Goal: Information Seeking & Learning: Check status

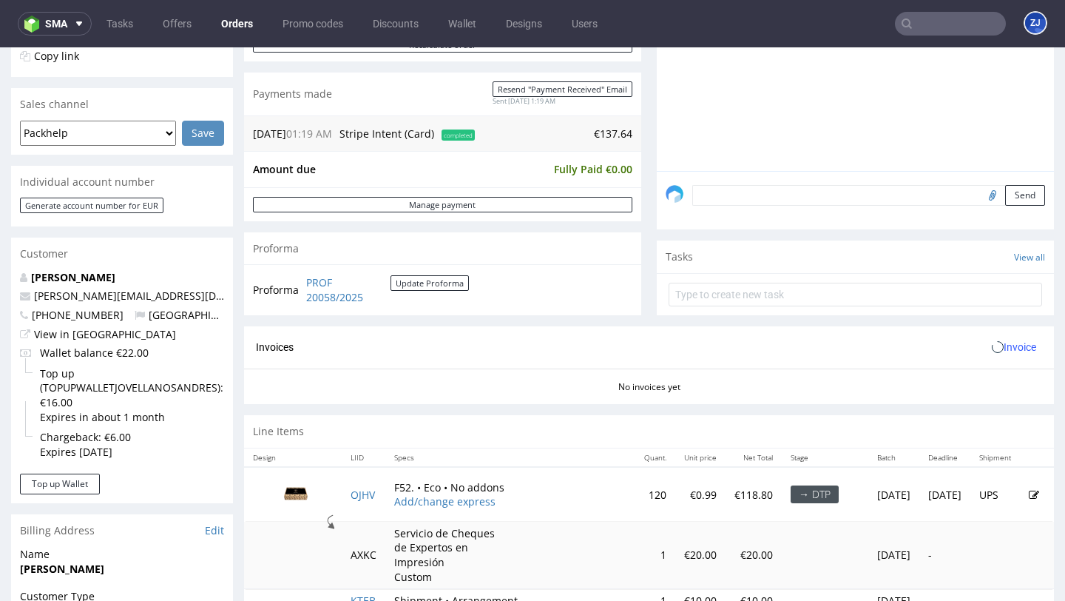
scroll to position [675, 0]
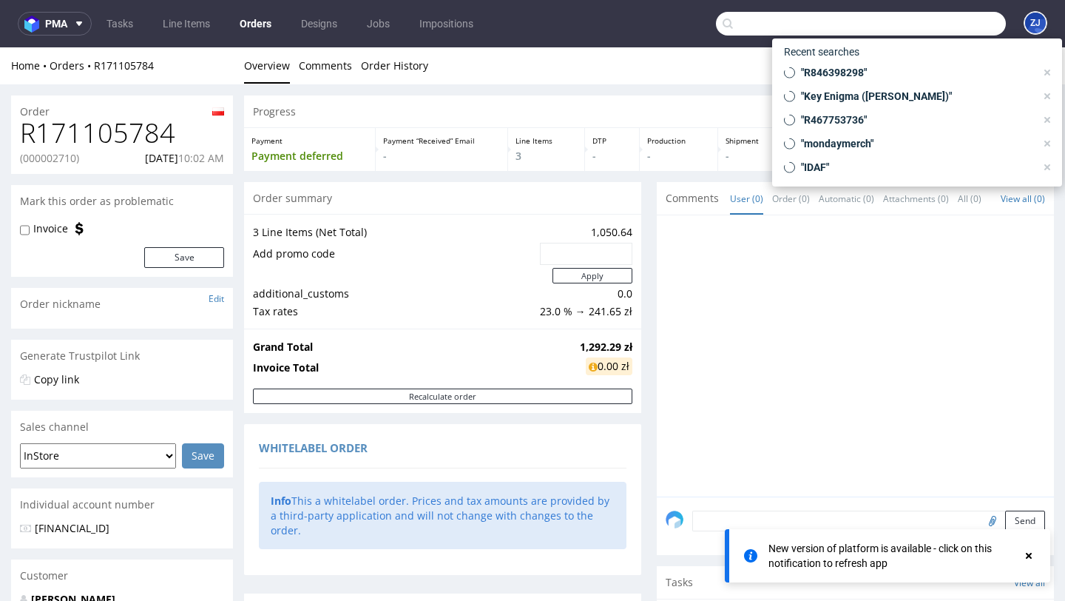
click at [919, 18] on input "text" at bounding box center [861, 24] width 290 height 24
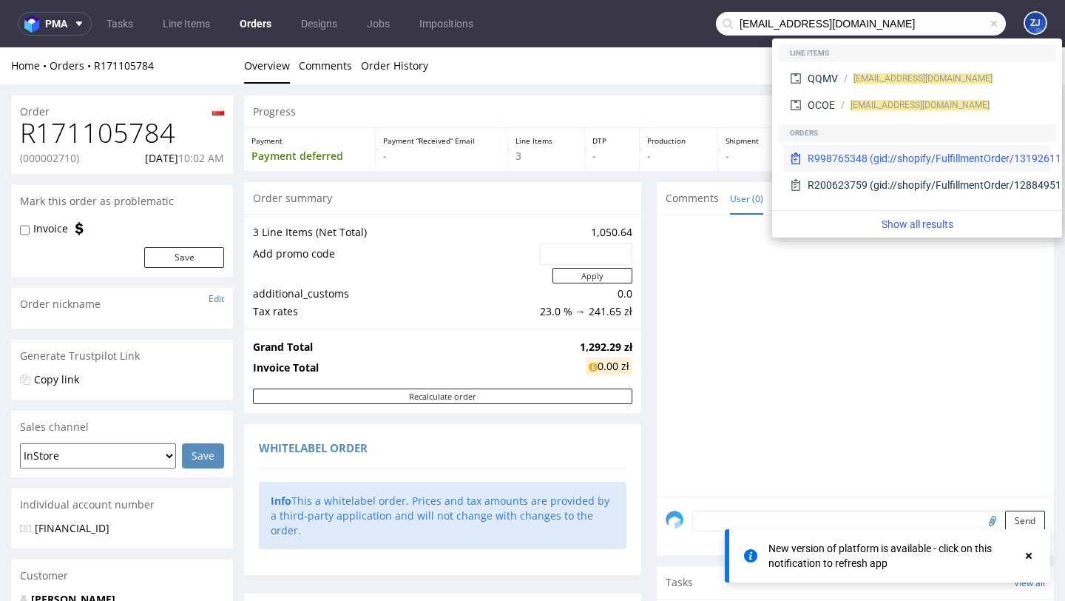
type input "WWANG@HOTMAIL.IT"
click at [867, 160] on div "R998765348 (gid://shopify/FulfillmentOrder/13192611397958)" at bounding box center [954, 158] width 293 height 15
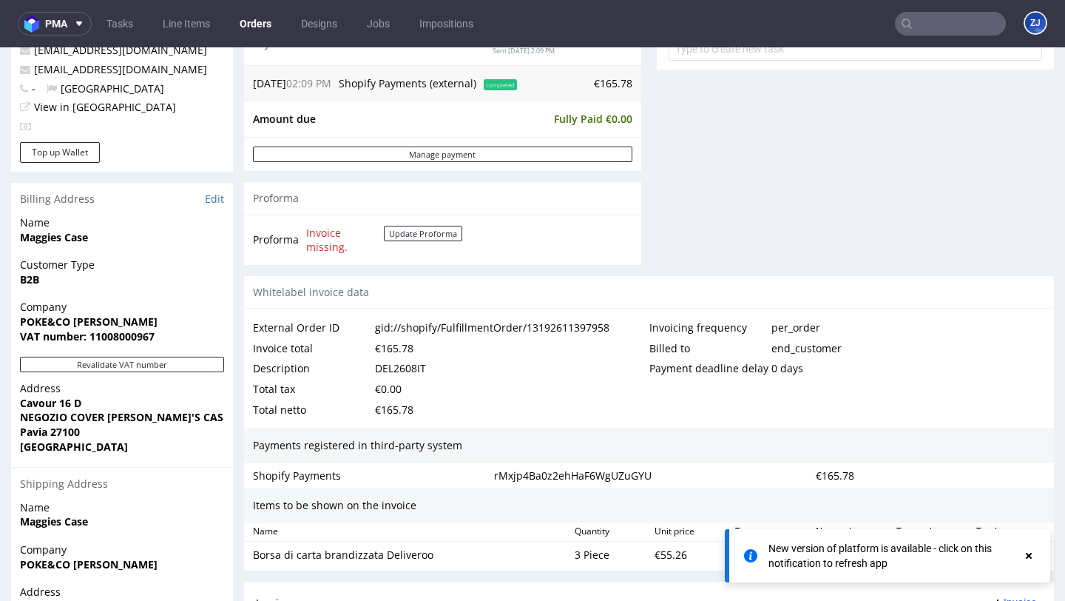
scroll to position [758, 0]
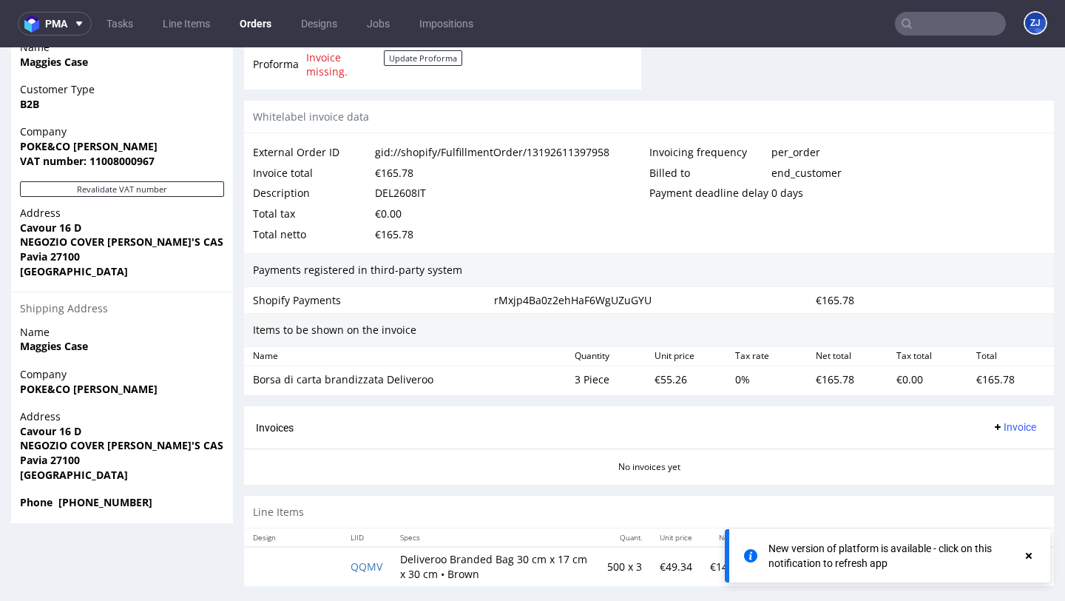
click at [1028, 556] on use at bounding box center [1029, 556] width 6 height 6
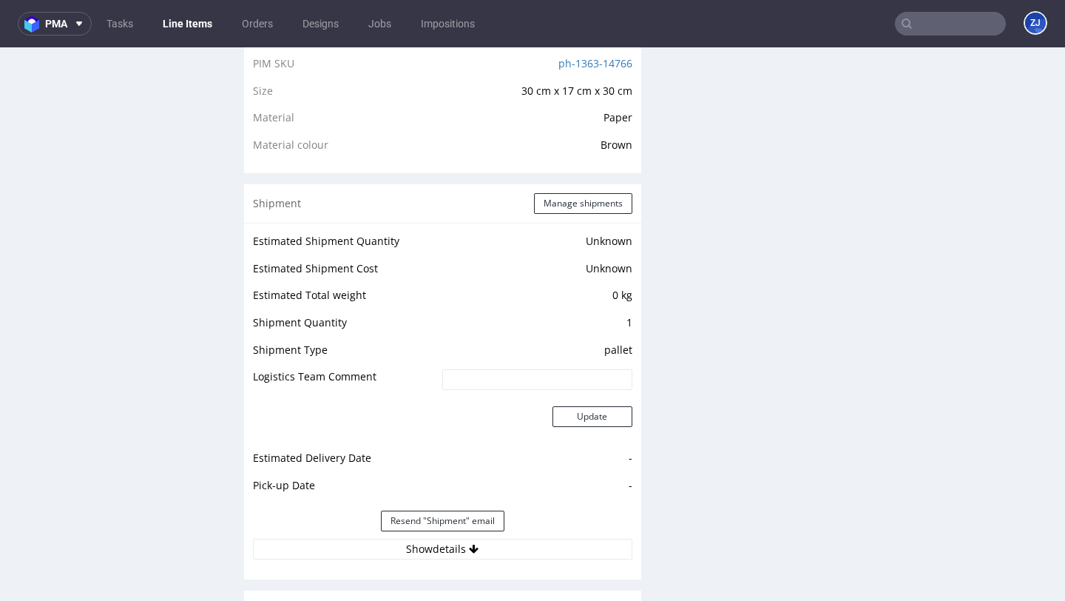
scroll to position [1372, 0]
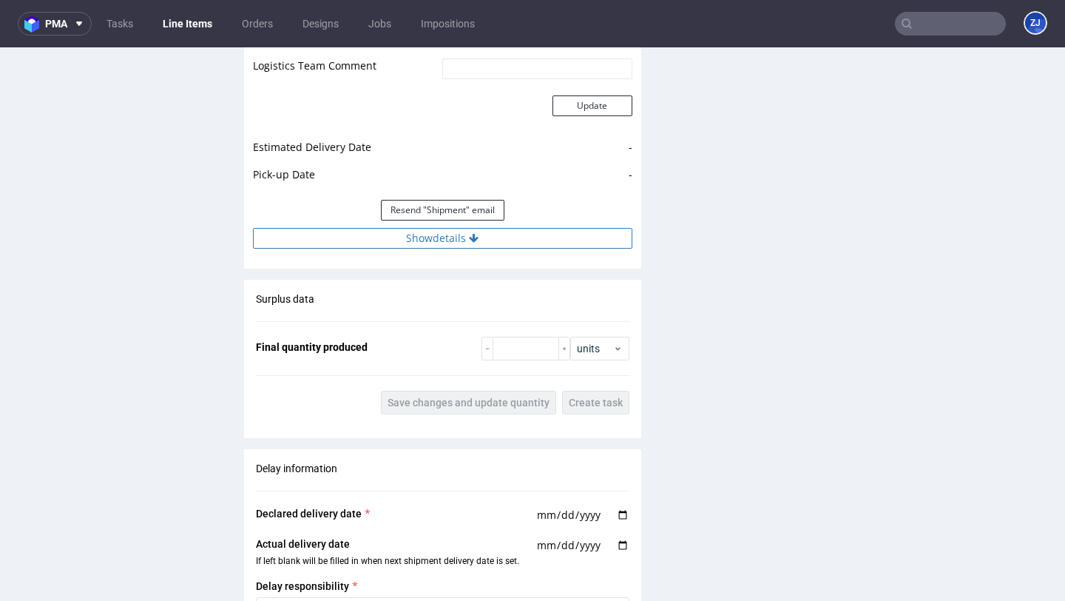
click at [462, 243] on button "Show details" at bounding box center [443, 238] width 380 height 21
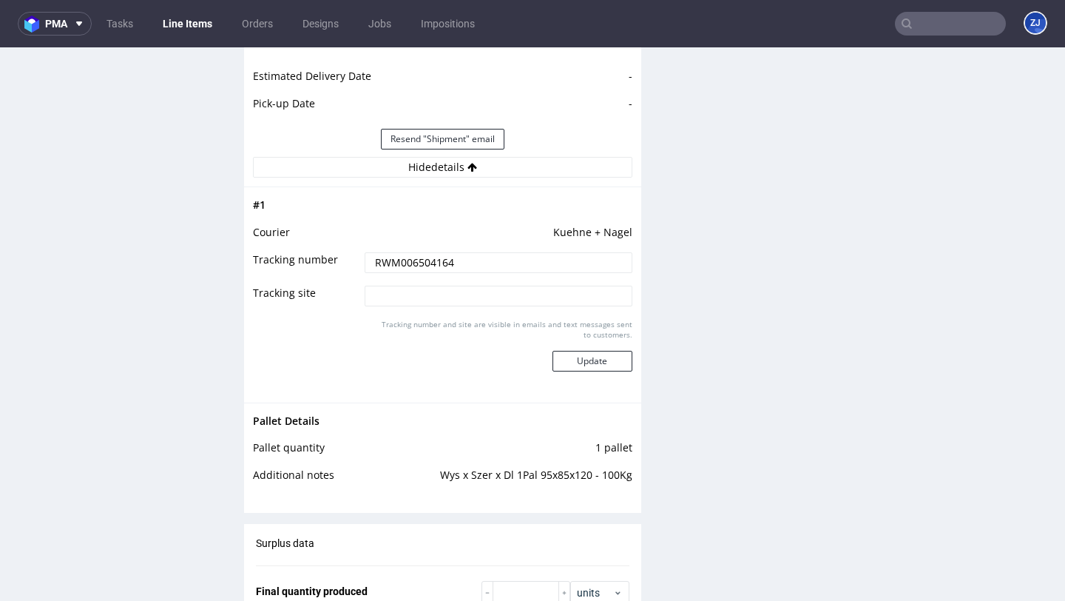
scroll to position [1445, 0]
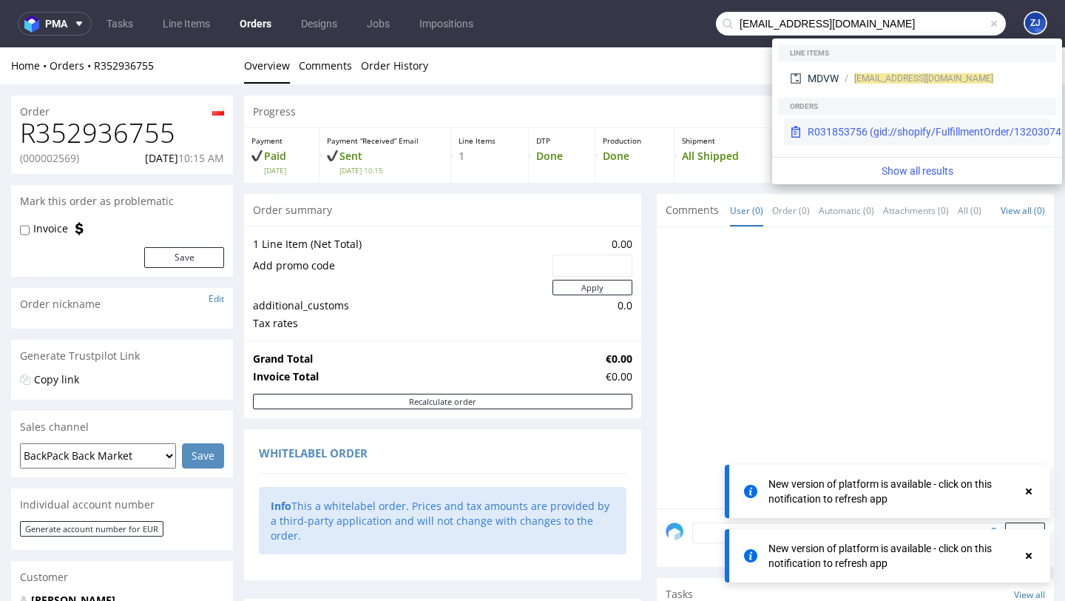
type input "[EMAIL_ADDRESS][DOMAIN_NAME]"
click at [860, 127] on div "R031853756 (gid://shopify/FulfillmentOrder/13203074613574)" at bounding box center [954, 131] width 293 height 15
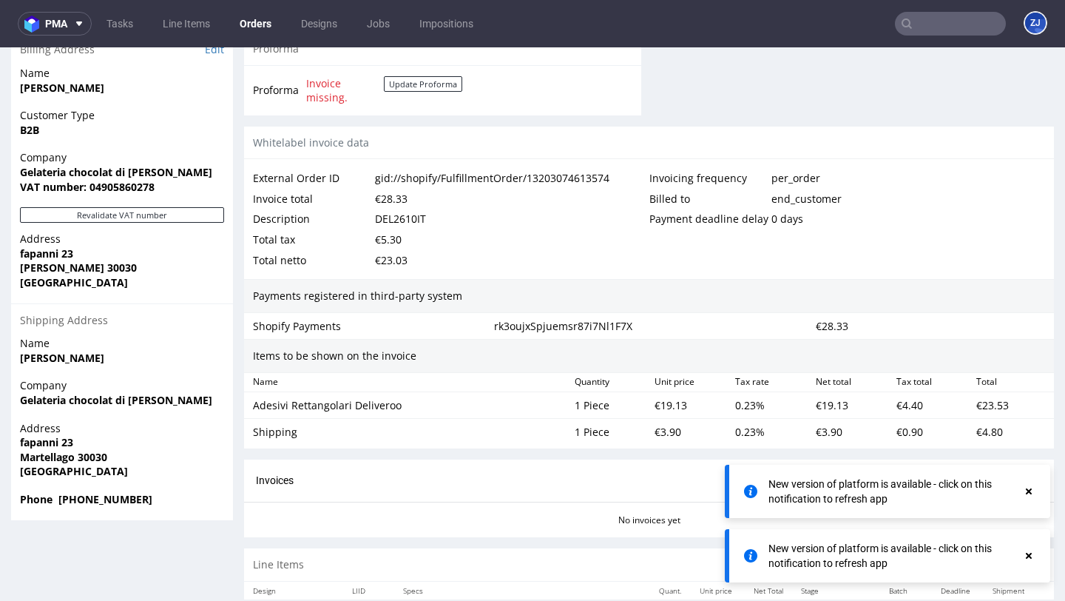
scroll to position [786, 0]
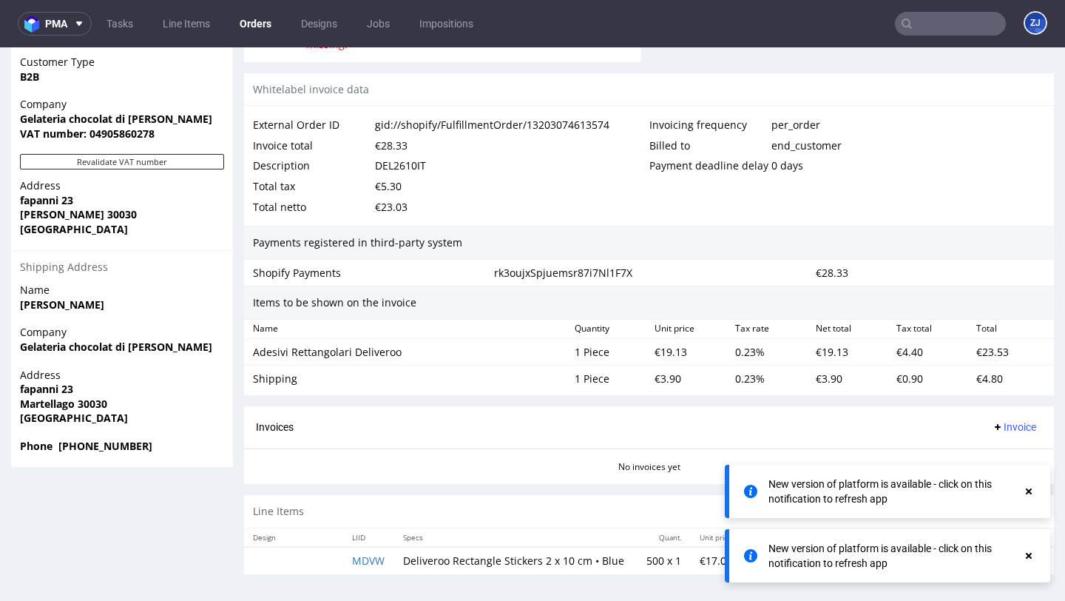
click at [1032, 492] on icon at bounding box center [1028, 491] width 13 height 12
click at [987, 551] on div "New version of platform is available - click on this notification to refresh app" at bounding box center [896, 556] width 254 height 30
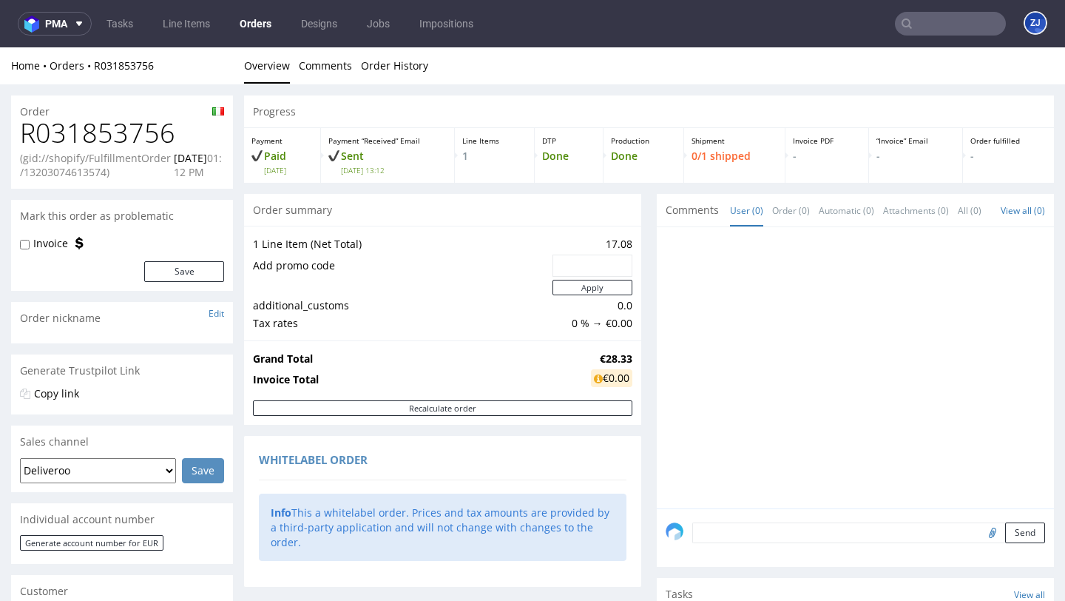
scroll to position [786, 0]
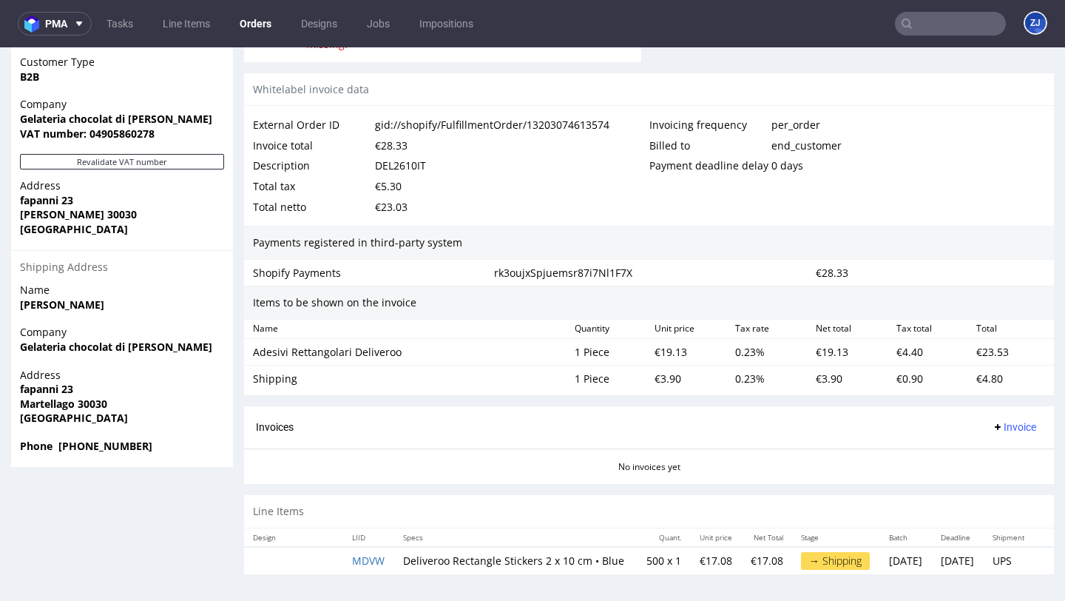
click at [918, 16] on input "text" at bounding box center [950, 24] width 111 height 24
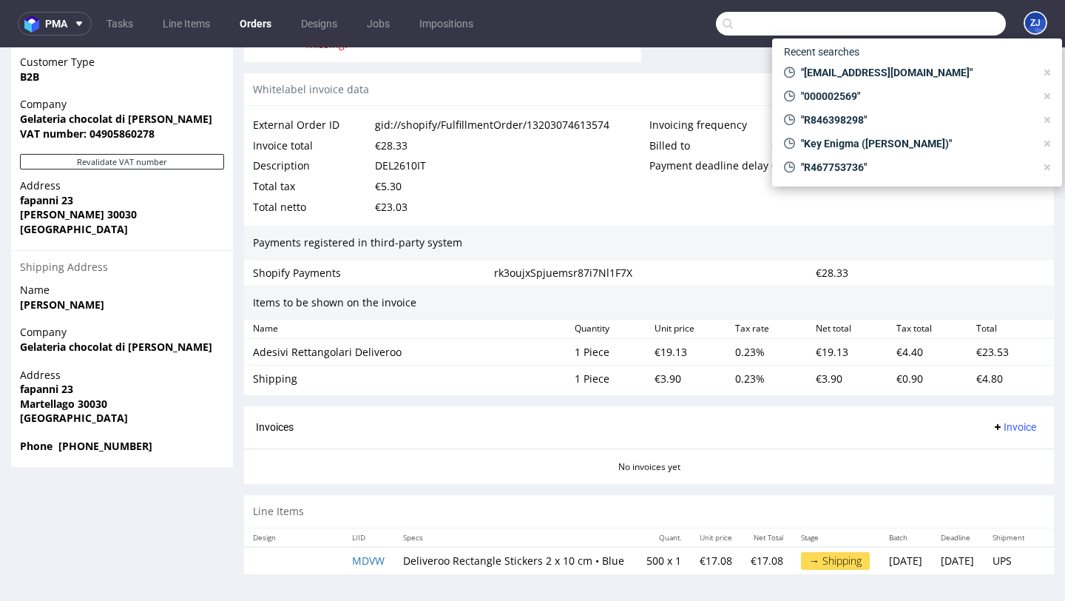
paste input "Licualghero@gmail.com"
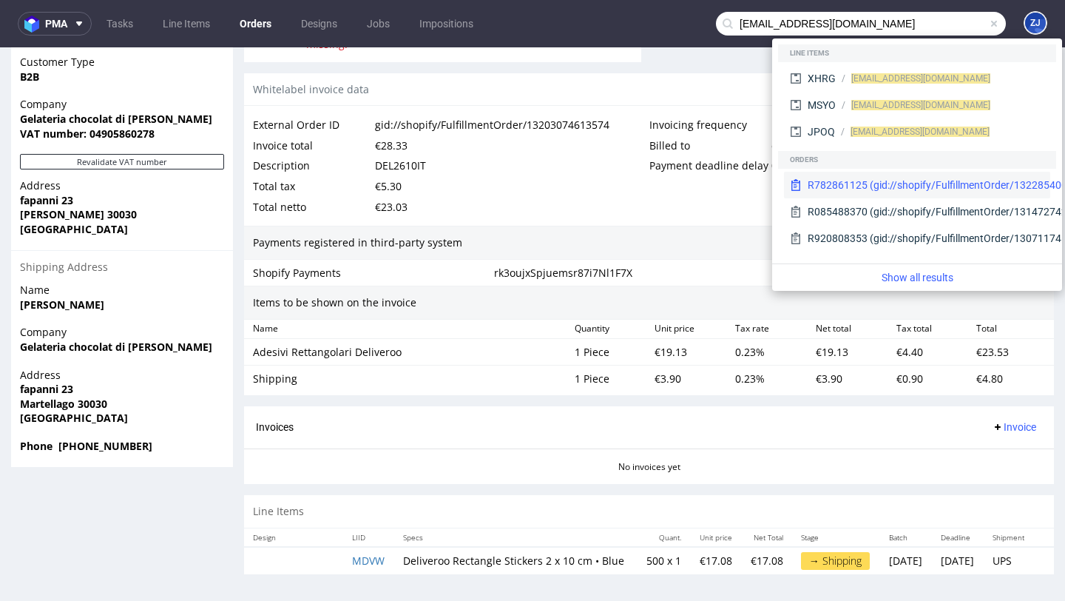
type input "Licualghero@gmail.com"
click at [855, 189] on div "R782861125 (gid://shopify/FulfillmentOrder/13228540068166)" at bounding box center [954, 185] width 293 height 15
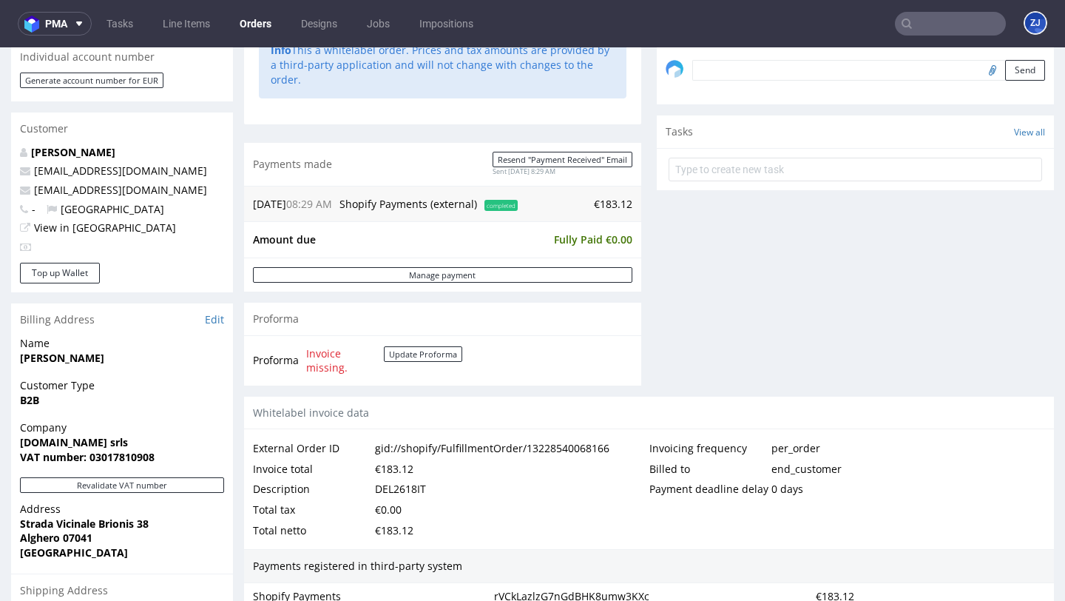
scroll to position [758, 0]
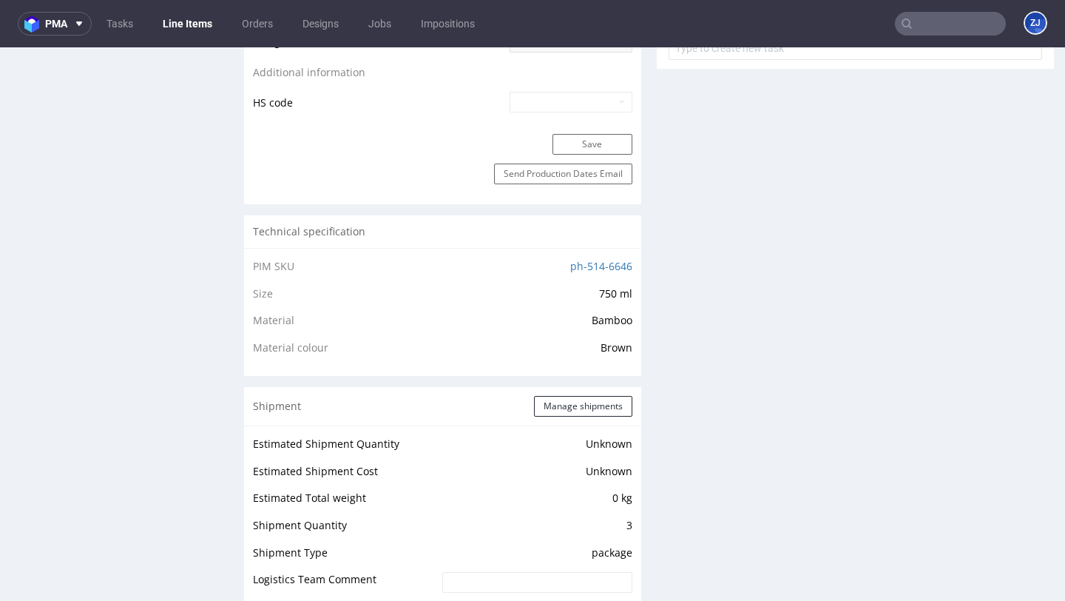
scroll to position [1271, 0]
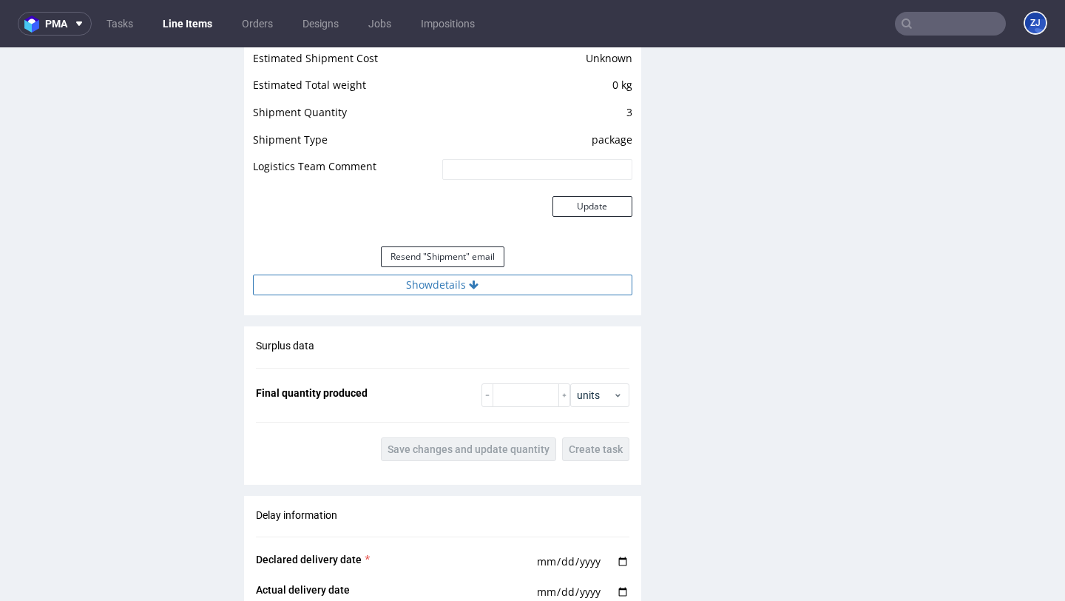
click at [499, 286] on button "Show details" at bounding box center [443, 284] width 380 height 21
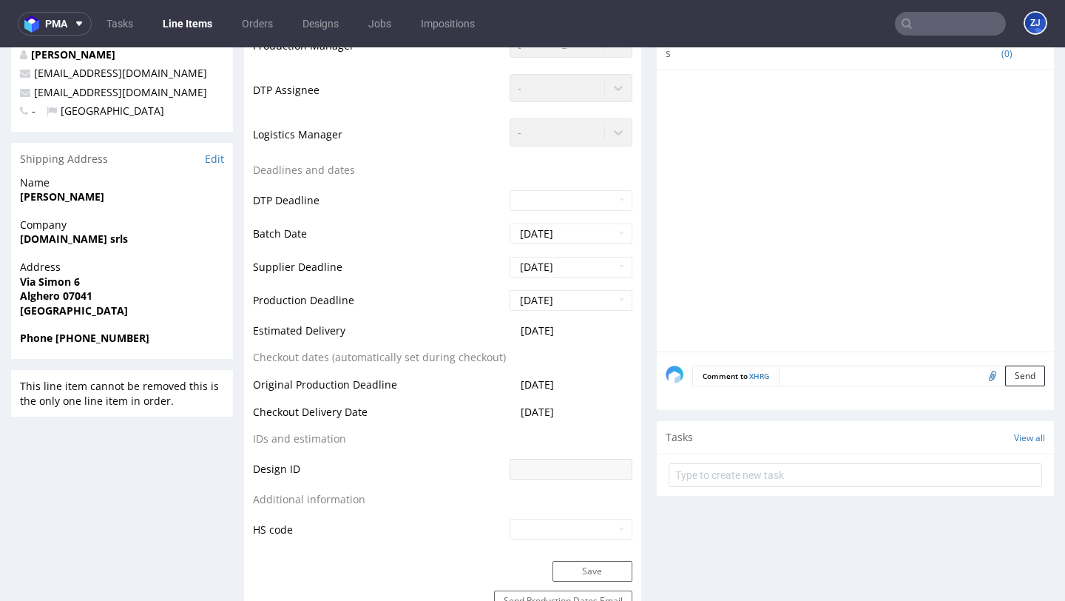
scroll to position [0, 0]
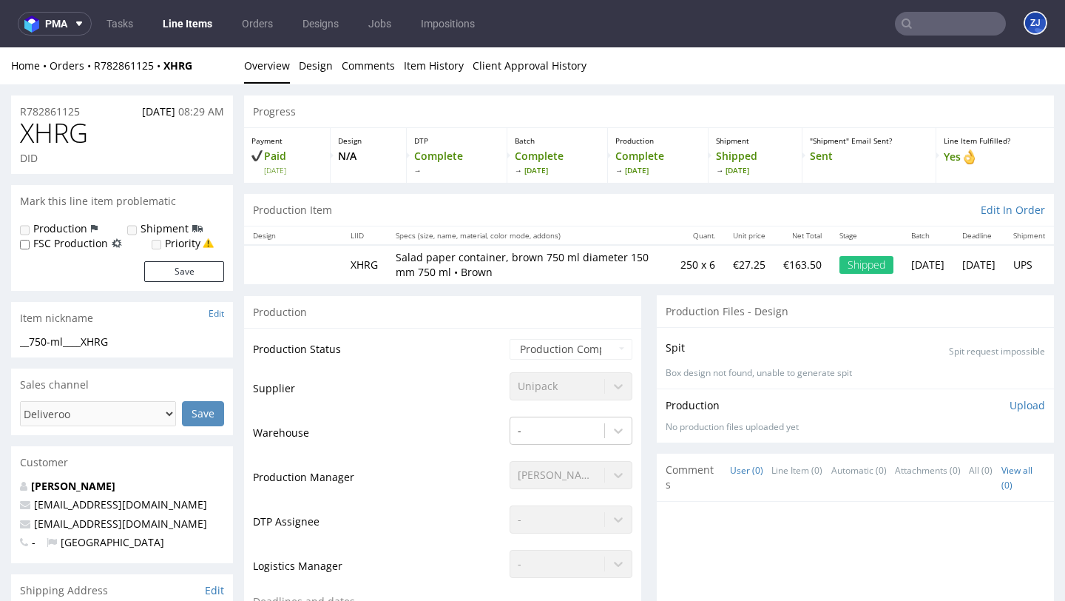
click at [933, 25] on input "text" at bounding box center [950, 24] width 111 height 24
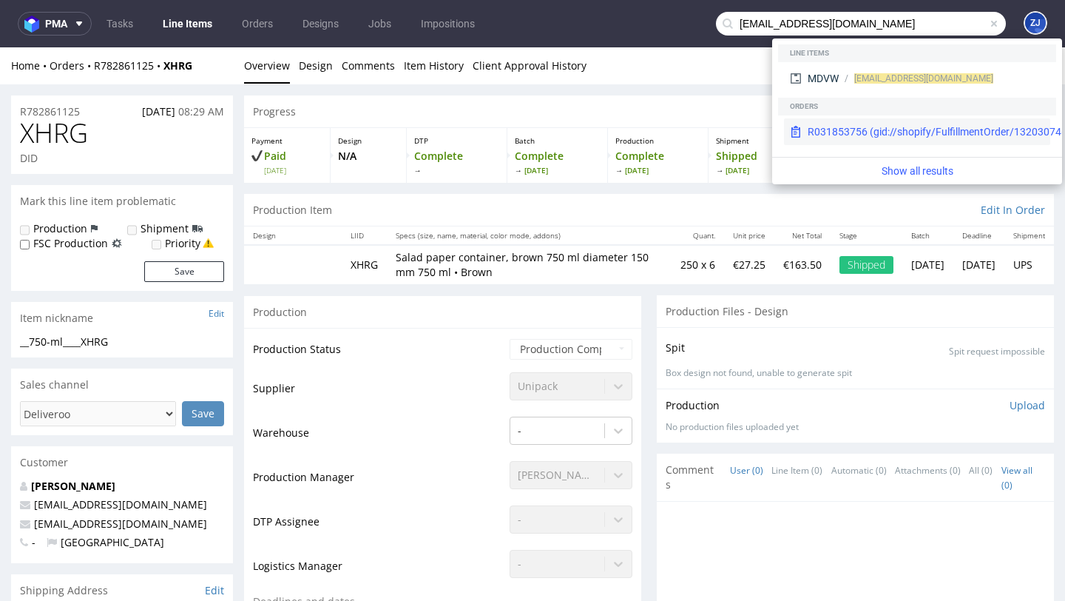
type input "favasimone@hotmail.it"
click at [902, 124] on div "R031853756 (gid://shopify/FulfillmentOrder/13203074613574)" at bounding box center [954, 131] width 293 height 15
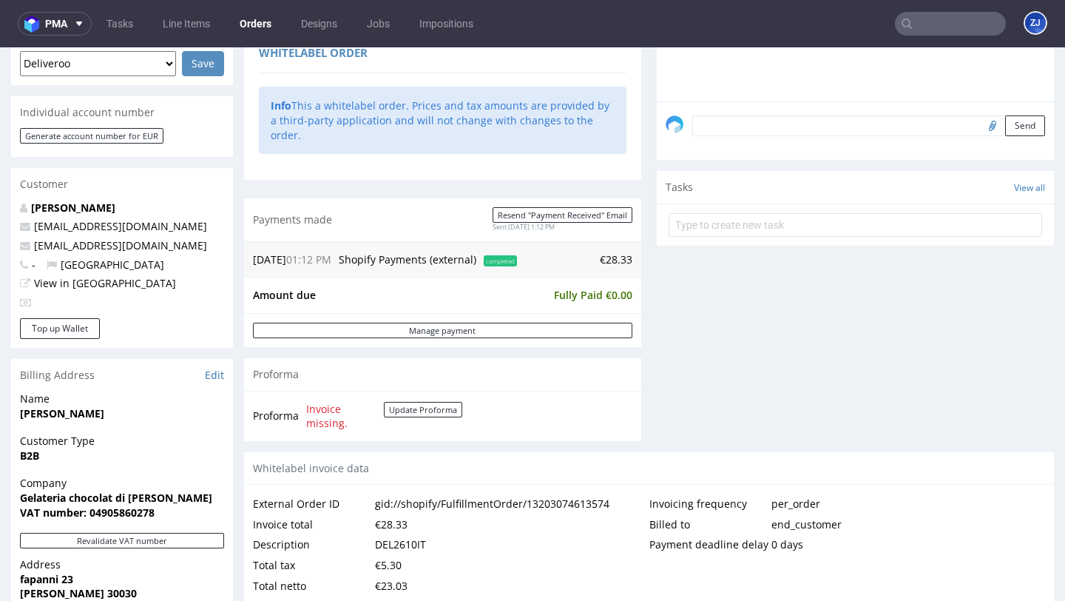
scroll to position [786, 0]
